Goal: Information Seeking & Learning: Learn about a topic

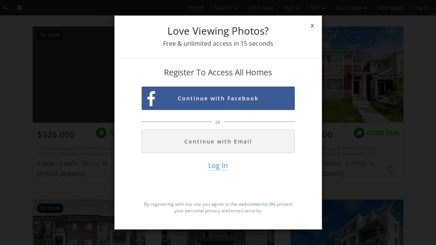
click at [316, 36] on span "x" at bounding box center [312, 26] width 19 height 22
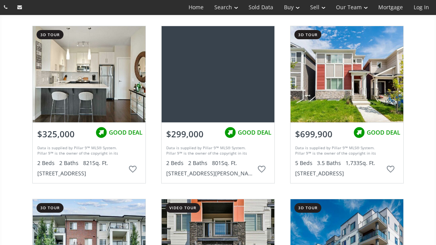
click at [77, 137] on div "$325,000" at bounding box center [56, 133] width 47 height 20
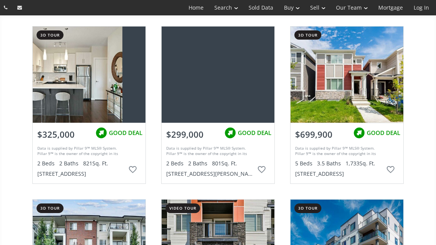
scroll to position [0, 0]
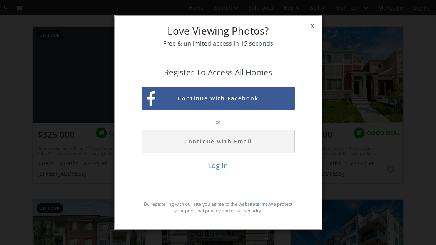
click at [318, 36] on span "x" at bounding box center [312, 26] width 19 height 22
click at [315, 36] on span "x" at bounding box center [312, 26] width 19 height 22
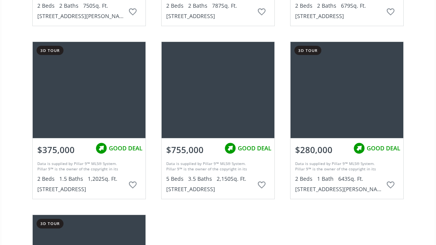
scroll to position [332, 0]
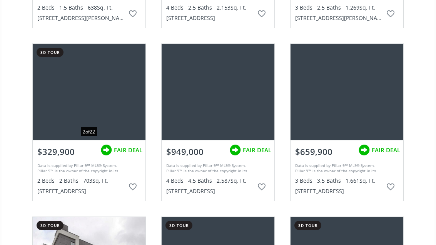
scroll to position [1890, 0]
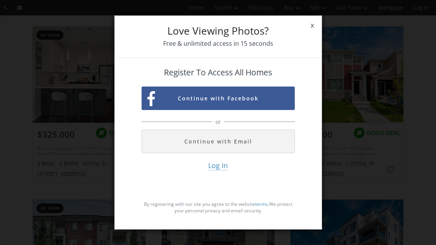
click at [315, 36] on span "x" at bounding box center [312, 26] width 19 height 22
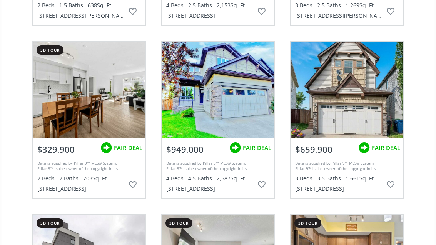
scroll to position [1890, 0]
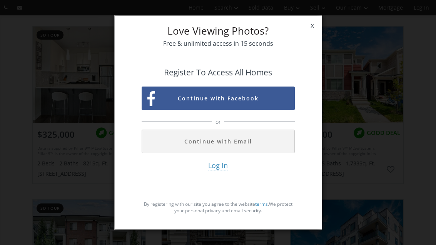
click at [306, 36] on span "x" at bounding box center [312, 26] width 19 height 22
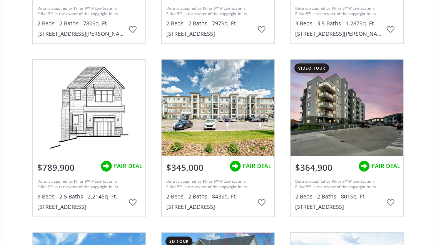
scroll to position [2388, 0]
